Goal: Task Accomplishment & Management: Manage account settings

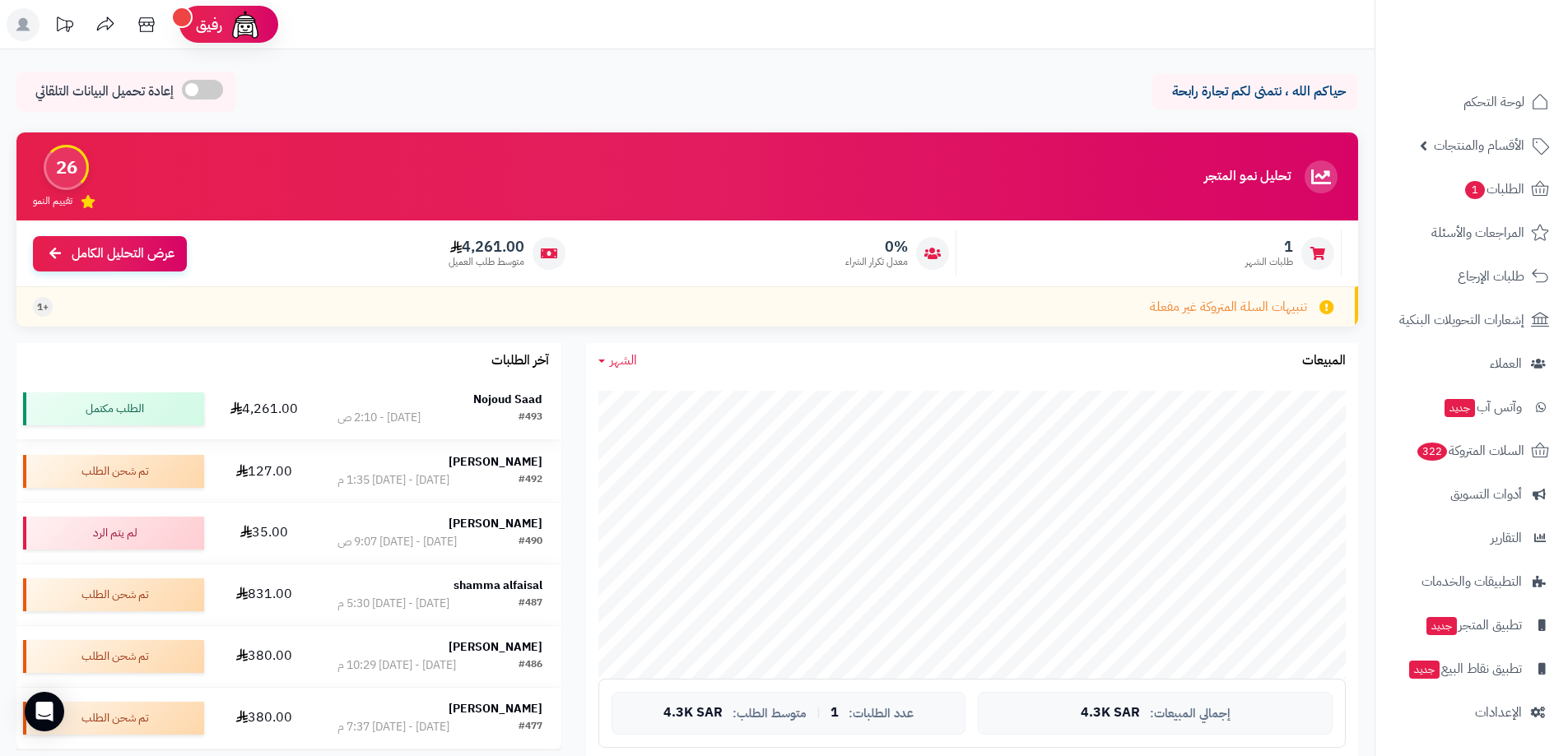
click at [409, 382] on td "Nojoud Saad #493 اليوم - 2:10 ص" at bounding box center [440, 408] width 243 height 61
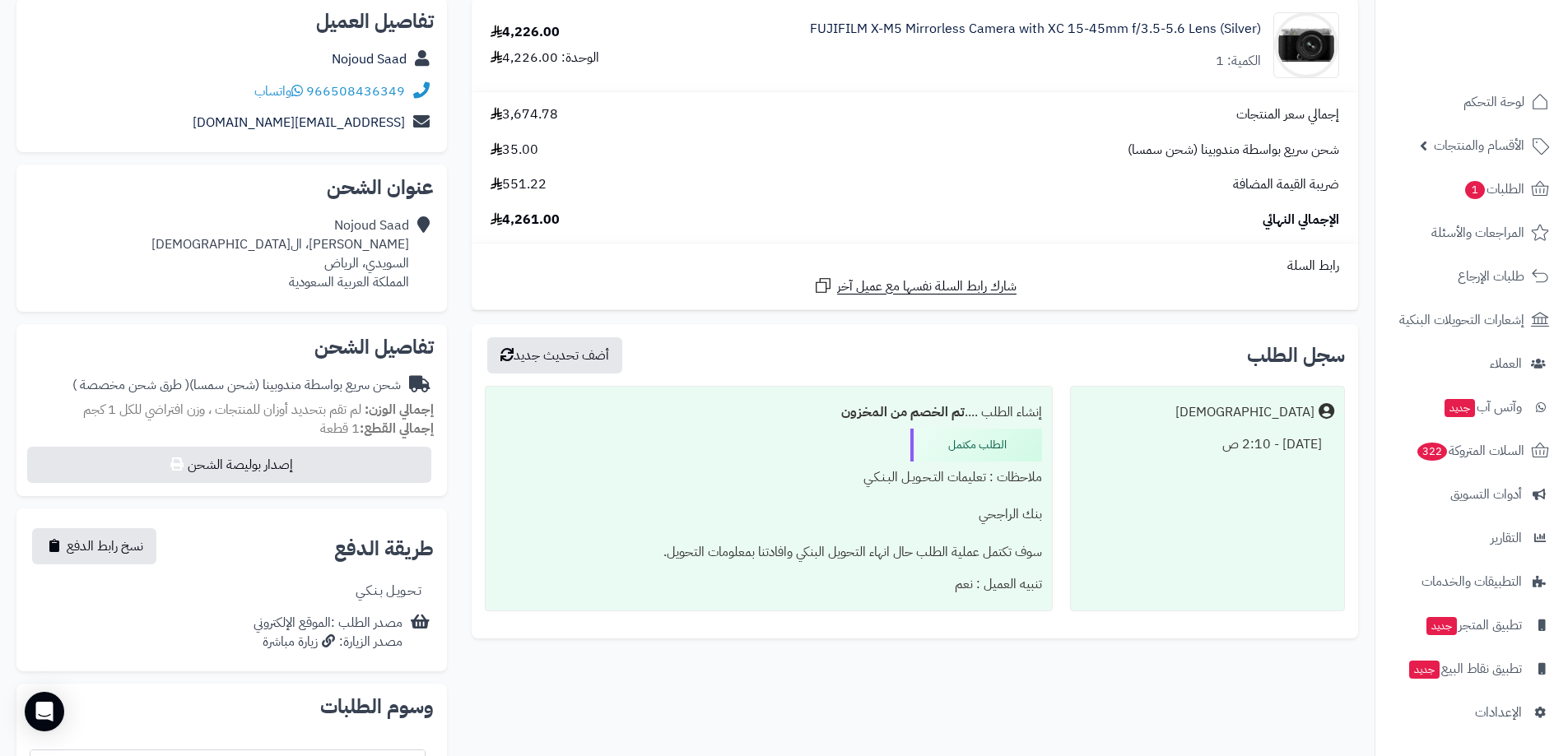
scroll to position [227, 0]
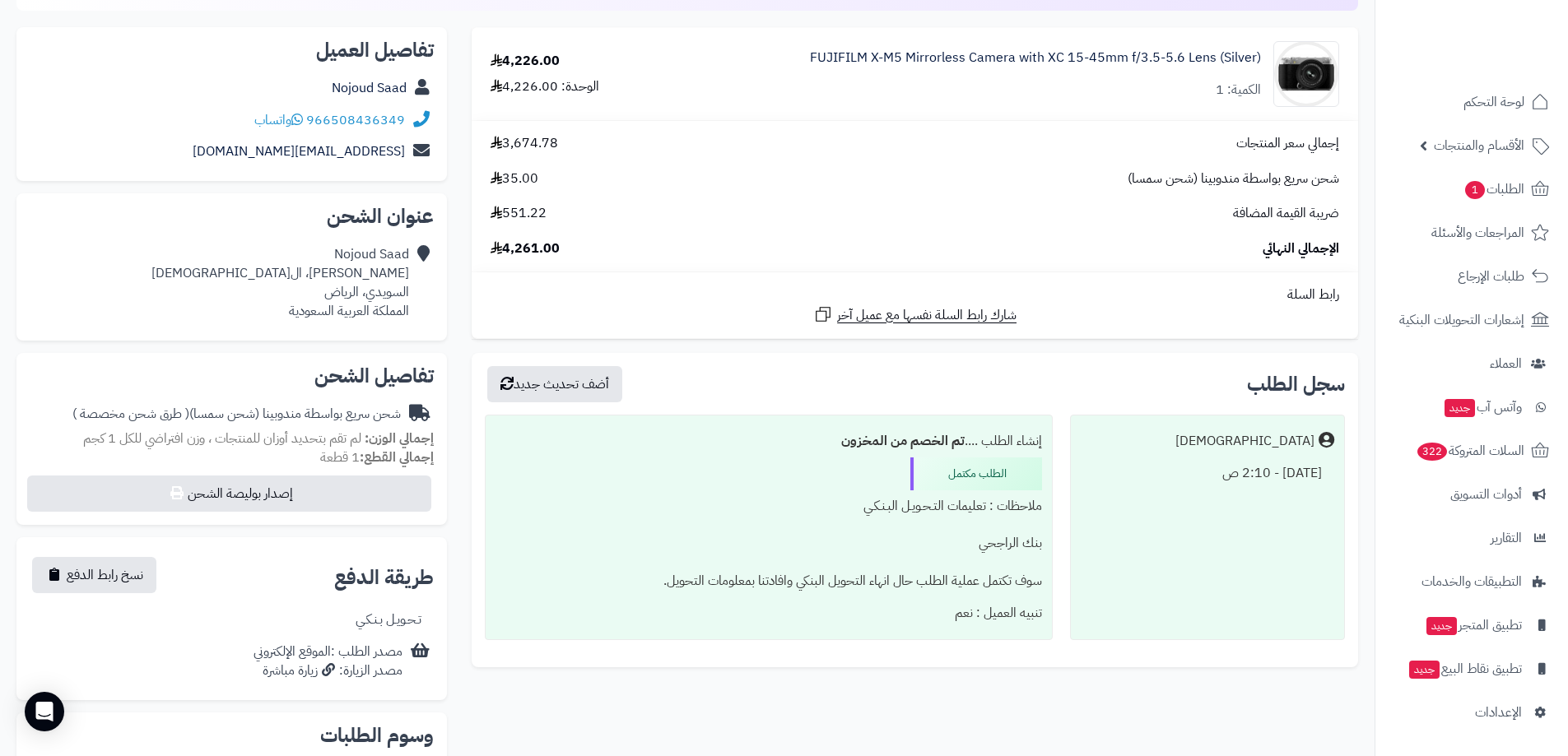
click at [256, 267] on div "Nojoud Saad ابن الصقيل، السويدي السويدي، الرياض المملكة العربية السعودية" at bounding box center [232, 283] width 404 height 88
click at [433, 247] on div "Nojoud Saad ابن الصقيل، السويدي السويدي، الرياض المملكة العربية السعودية" at bounding box center [232, 283] width 404 height 88
click at [415, 267] on icon at bounding box center [422, 283] width 17 height 75
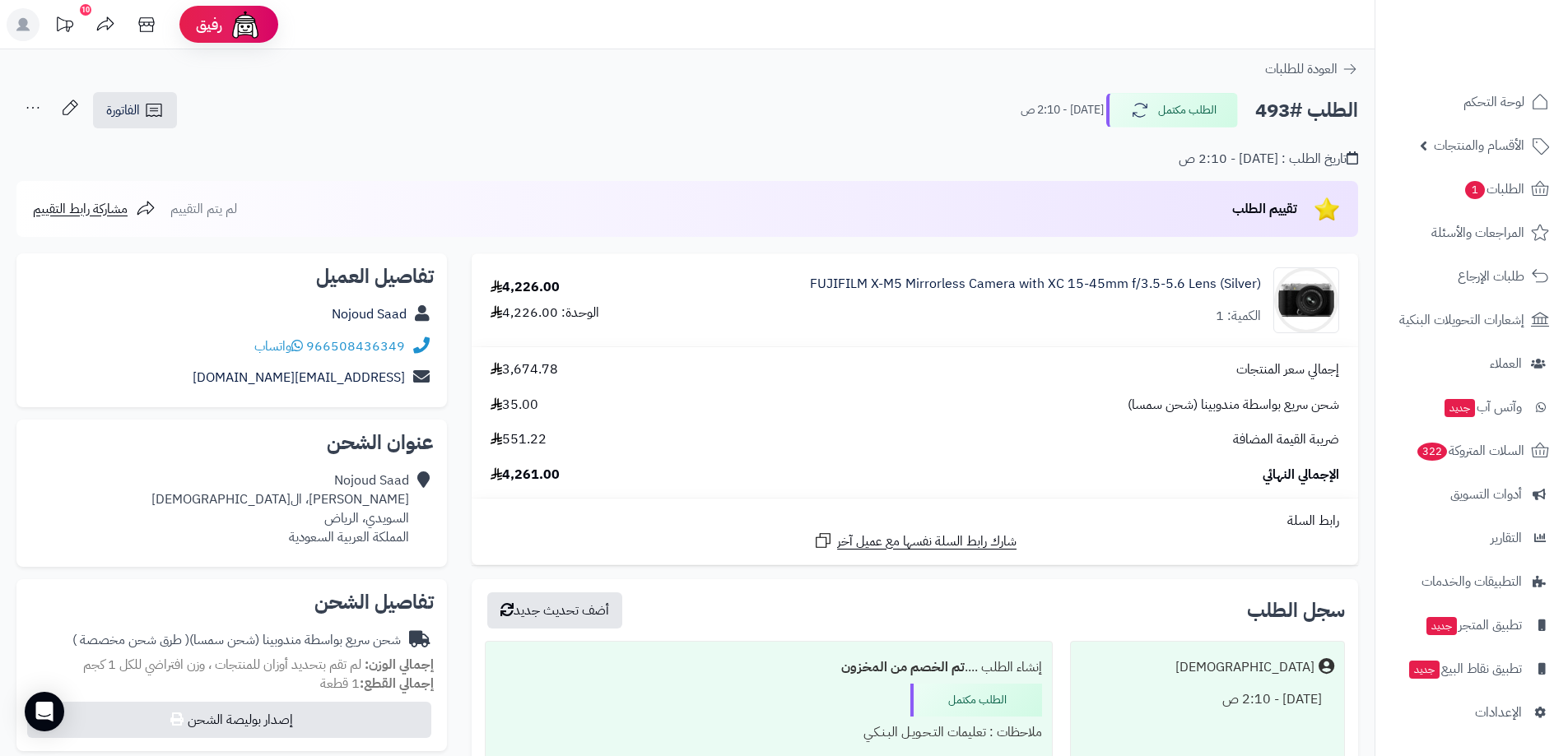
scroll to position [412, 0]
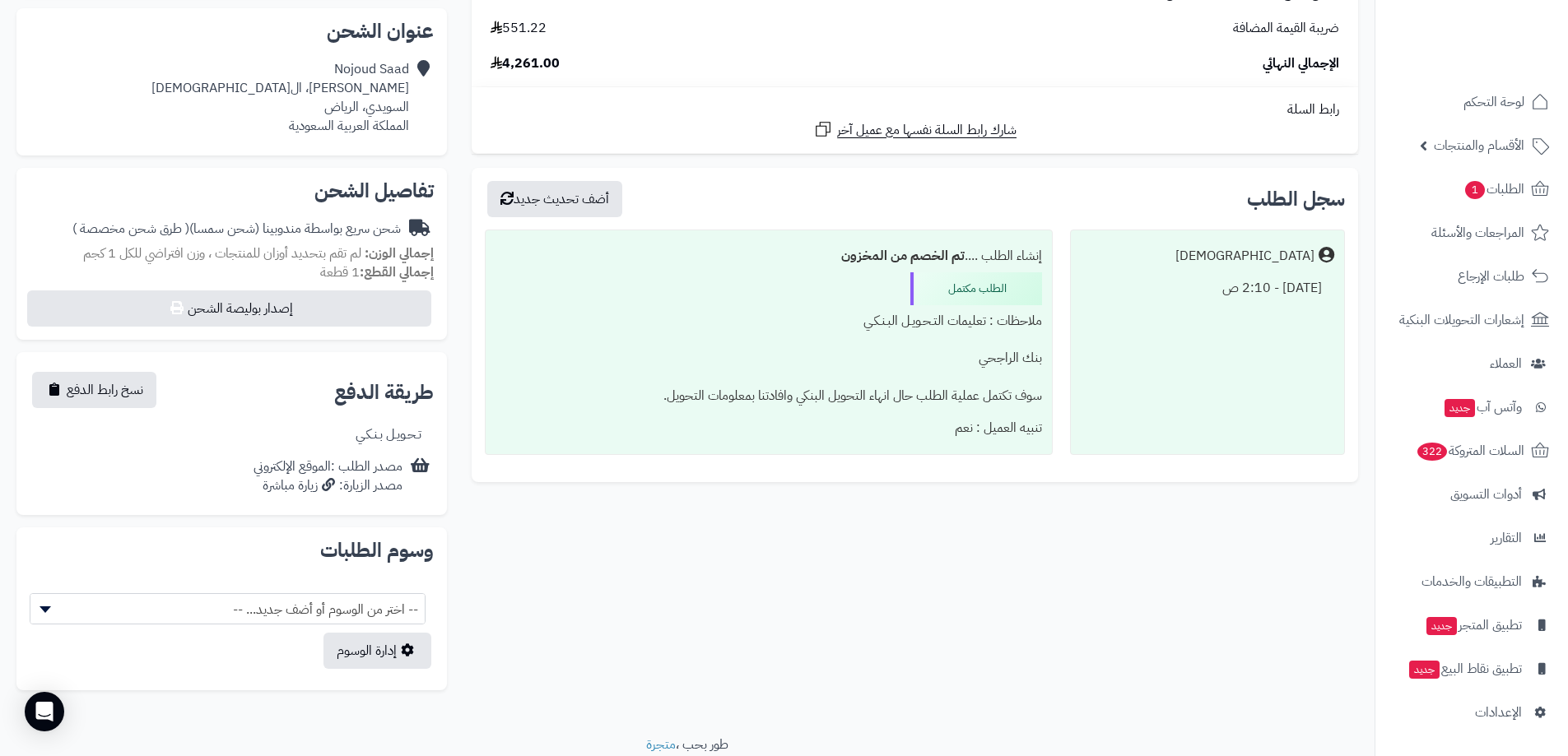
click at [270, 407] on div "**********" at bounding box center [232, 392] width 404 height 53
click at [134, 387] on span "نسخ رابط الدفع" at bounding box center [105, 389] width 76 height 20
